Goal: Task Accomplishment & Management: Manage account settings

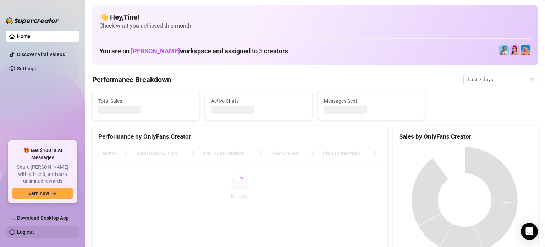
click at [17, 230] on link "Log out" at bounding box center [25, 232] width 17 height 6
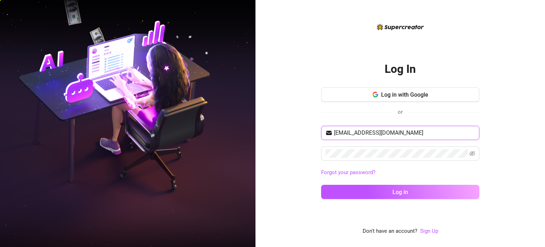
click at [420, 133] on input "[EMAIL_ADDRESS][DOMAIN_NAME]" at bounding box center [404, 132] width 141 height 9
type input "[EMAIL_ADDRESS][DOMAIN_NAME]"
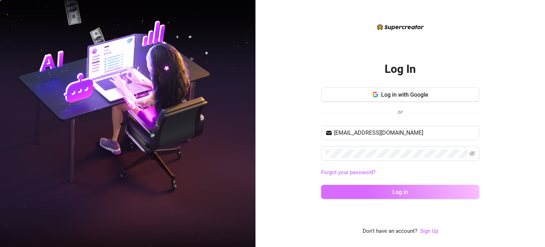
click at [389, 189] on button "Log in" at bounding box center [400, 191] width 158 height 14
